Goal: Answer question/provide support

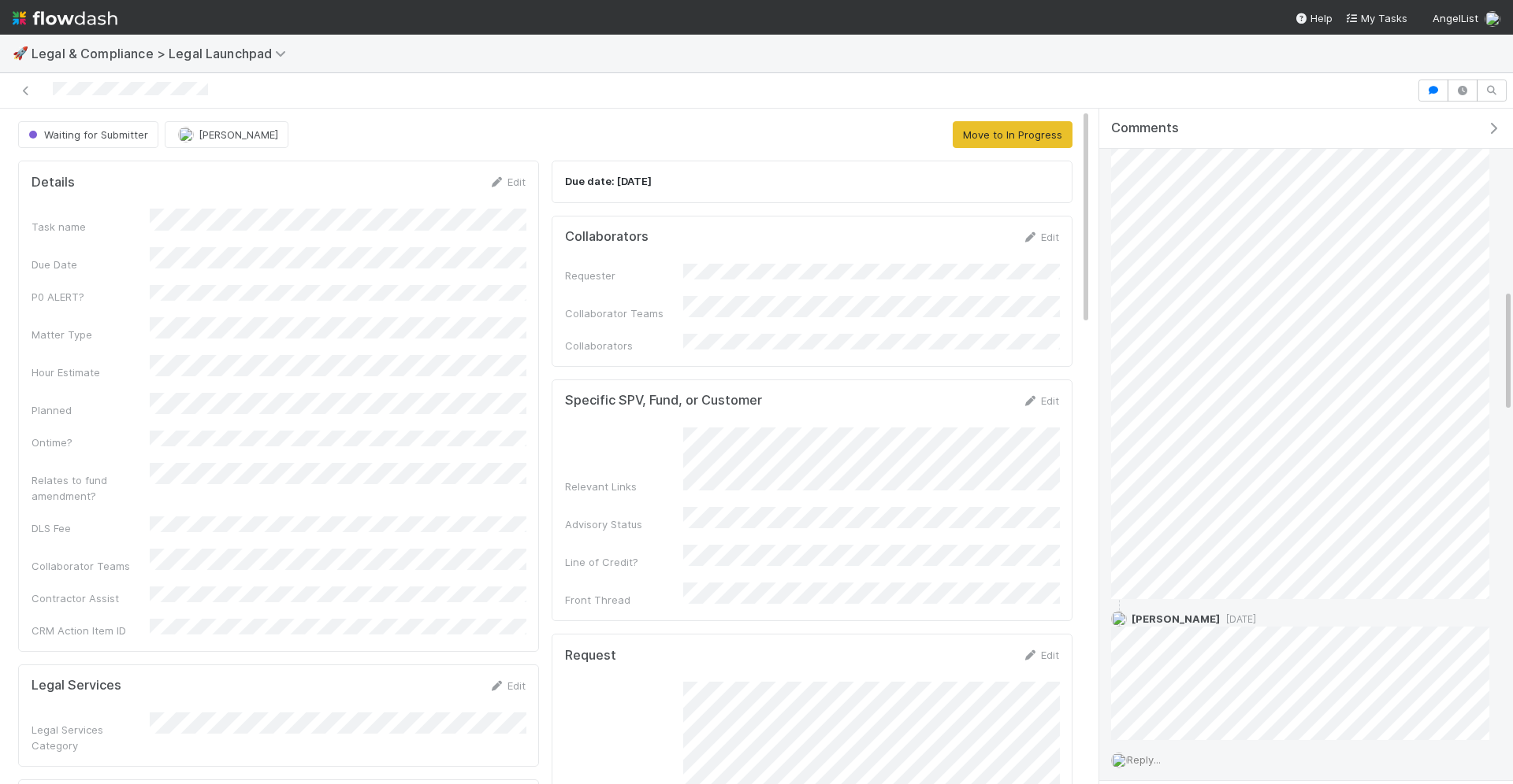
scroll to position [987, 0]
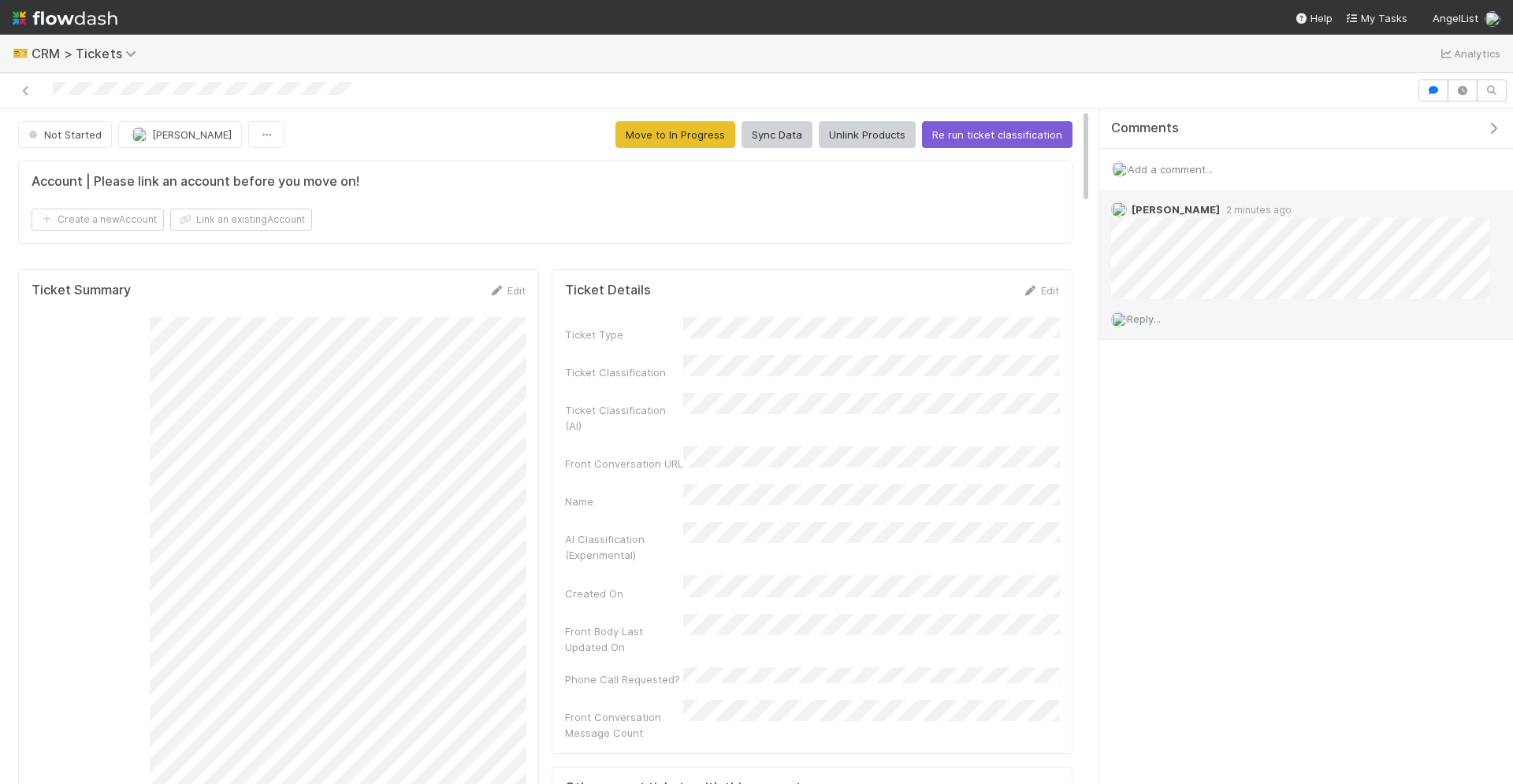
click at [1131, 316] on span "Reply..." at bounding box center [1143, 319] width 34 height 12
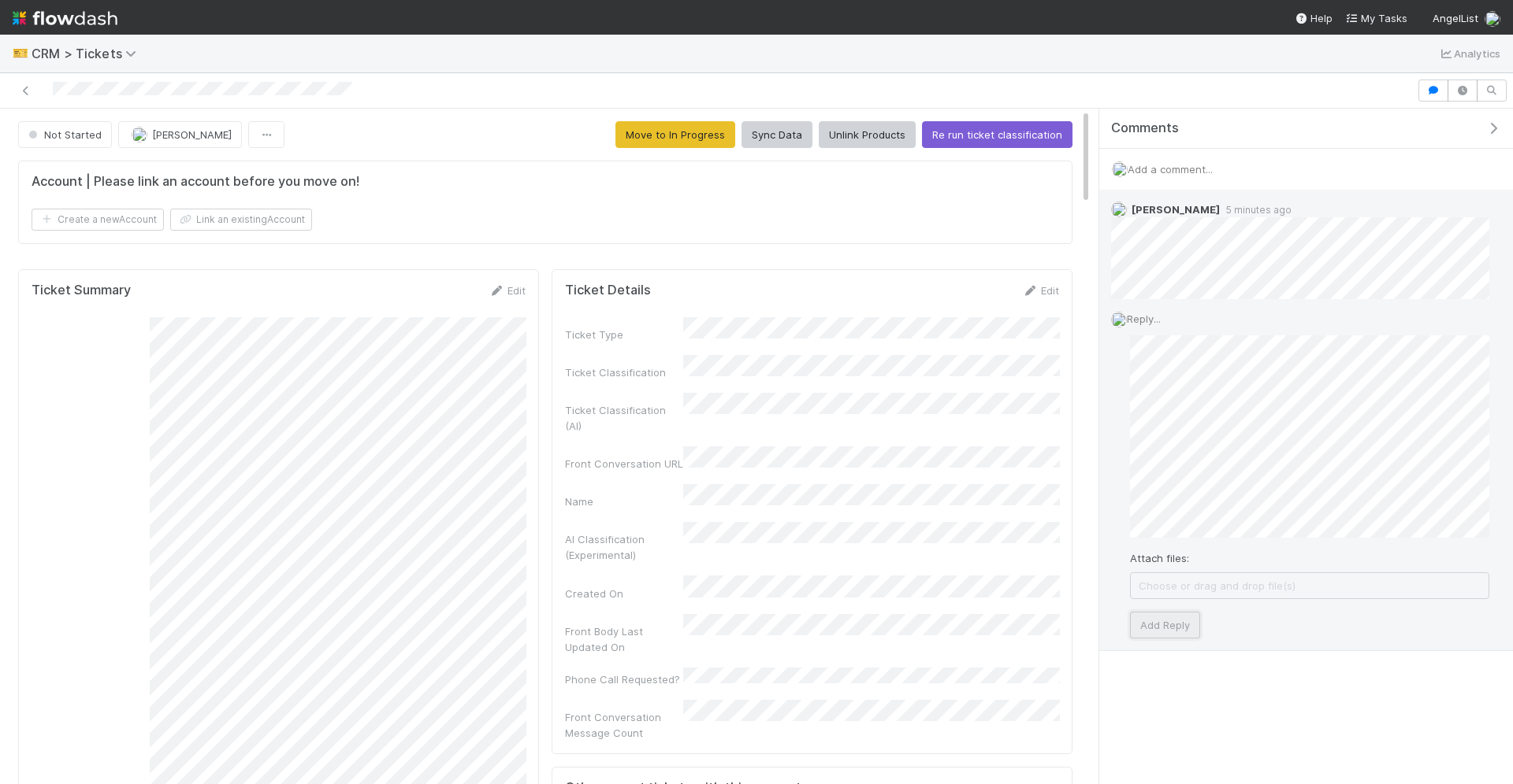
click at [1139, 633] on button "Add Reply" at bounding box center [1165, 625] width 70 height 27
